Goal: Communication & Community: Connect with others

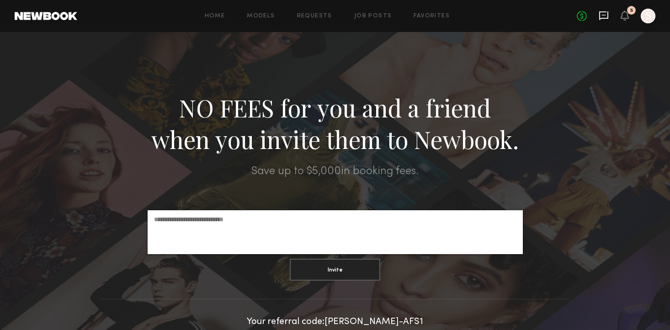
click at [602, 17] on icon at bounding box center [603, 15] width 9 height 9
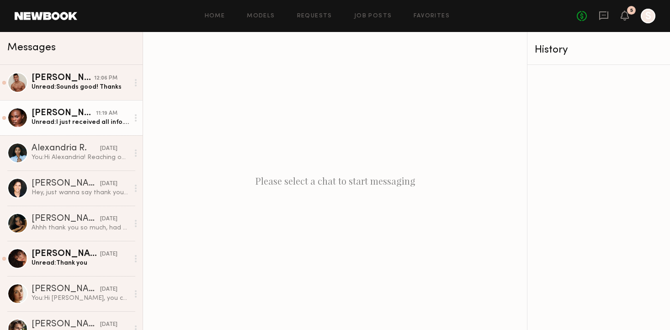
click at [74, 115] on div "[PERSON_NAME]" at bounding box center [64, 113] width 64 height 9
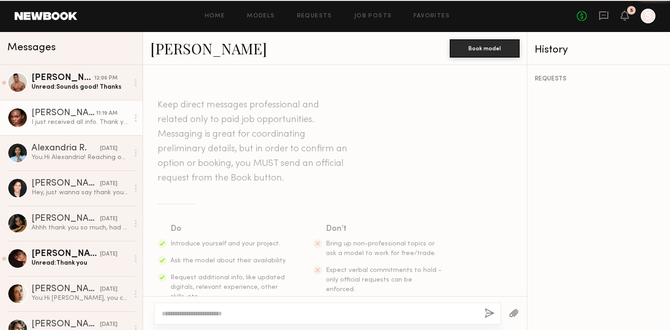
scroll to position [667, 0]
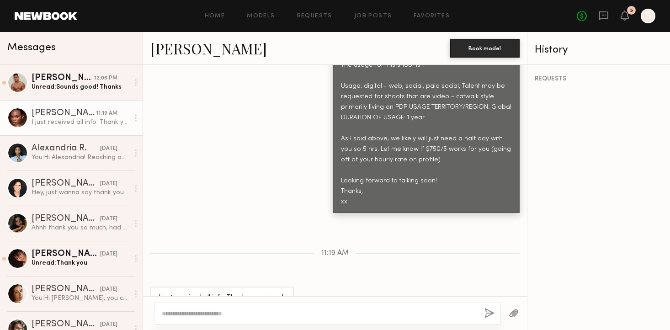
click at [240, 310] on textarea at bounding box center [319, 313] width 315 height 9
type textarea "**********"
click at [490, 312] on button "button" at bounding box center [490, 313] width 10 height 11
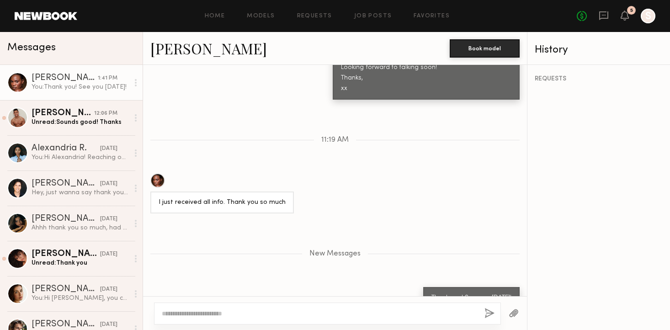
click at [175, 57] on link "[PERSON_NAME]" at bounding box center [208, 48] width 117 height 20
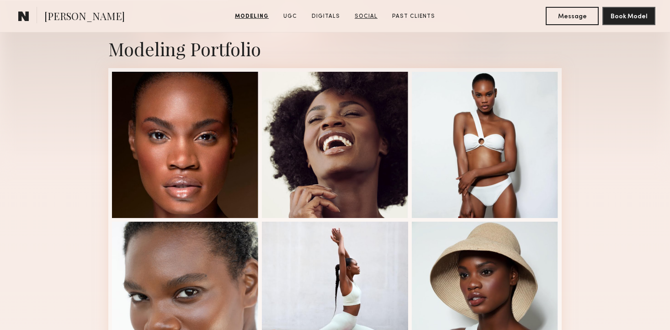
scroll to position [94, 0]
